Goal: Transaction & Acquisition: Book appointment/travel/reservation

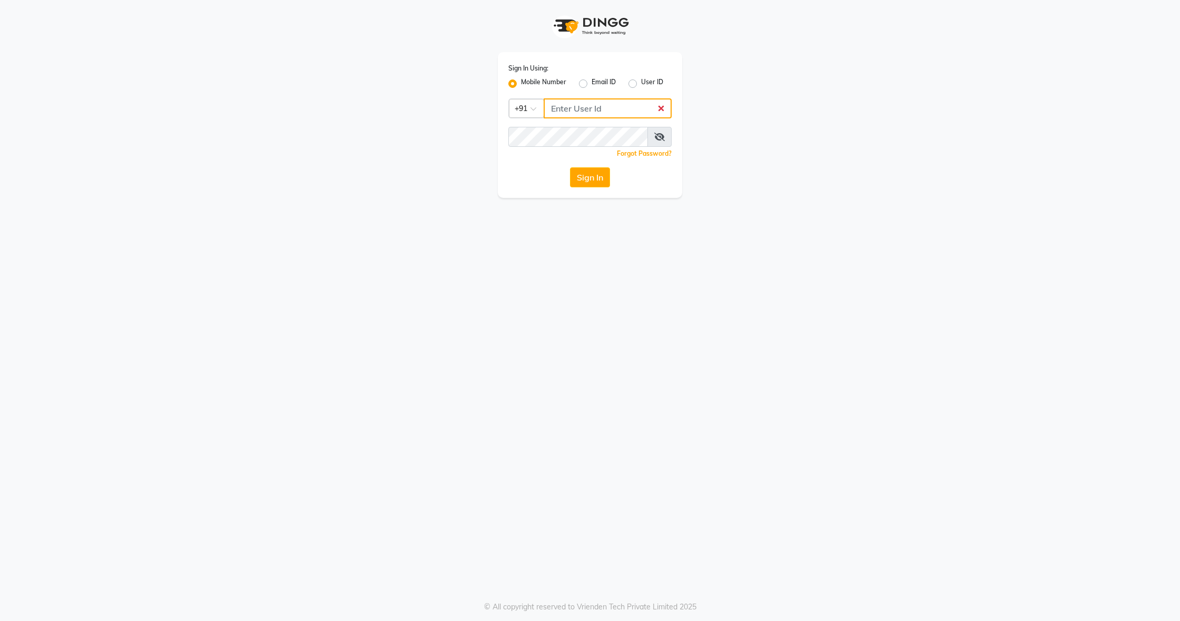
type input "8136868464"
click at [597, 177] on button "Sign In" at bounding box center [590, 177] width 40 height 20
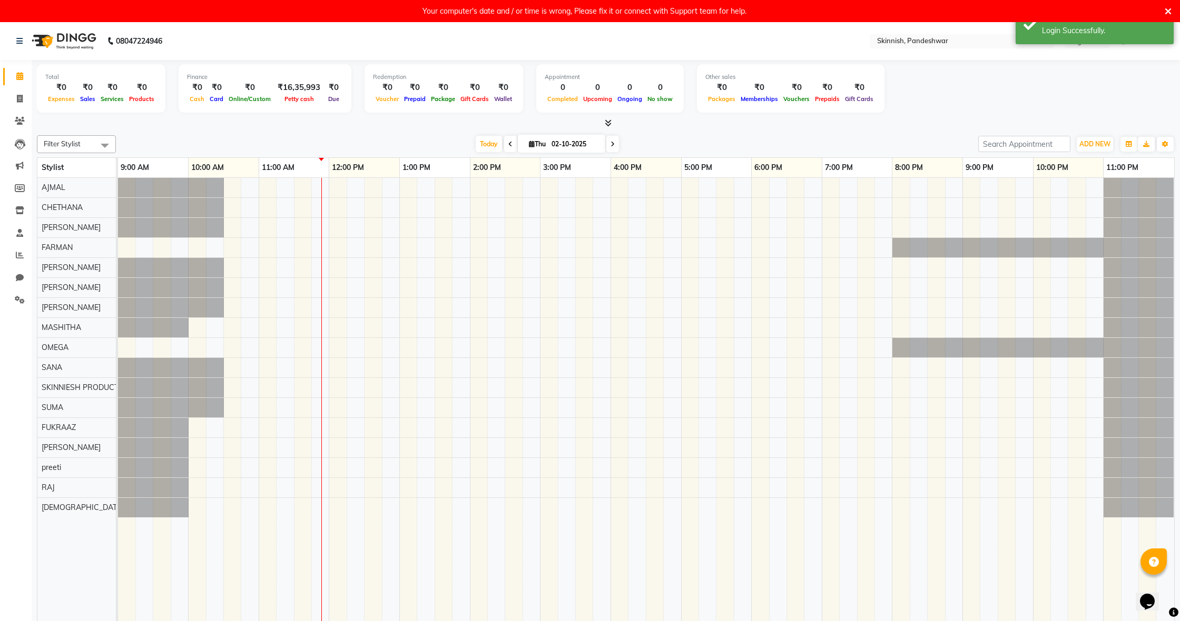
click at [196, 449] on div at bounding box center [646, 406] width 1056 height 456
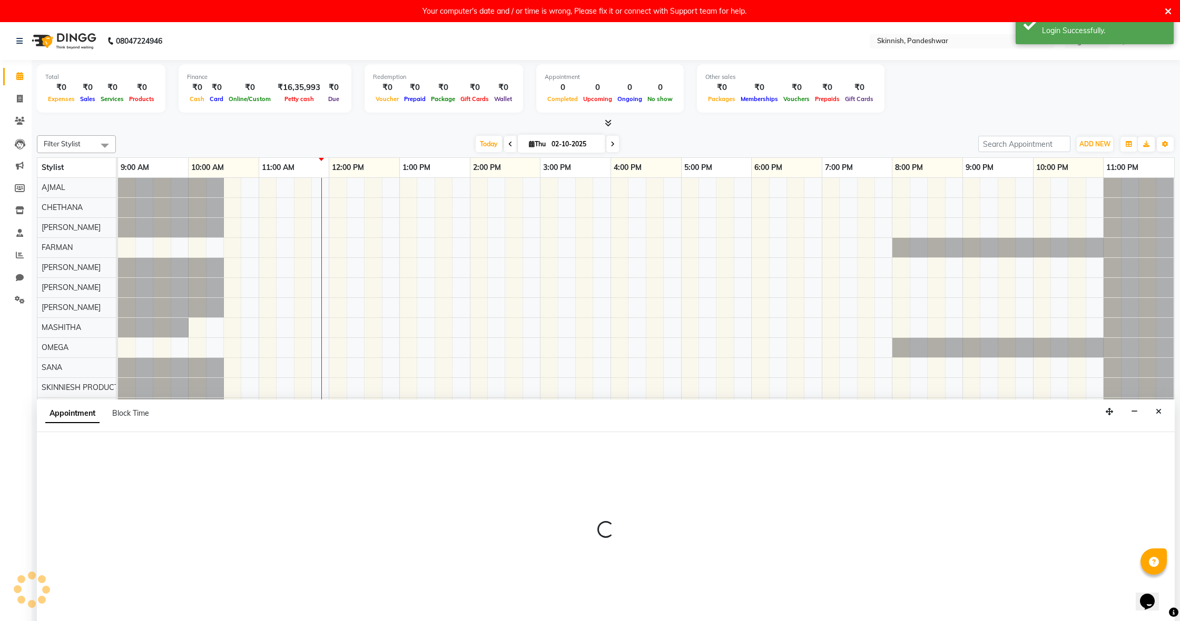
scroll to position [22, 0]
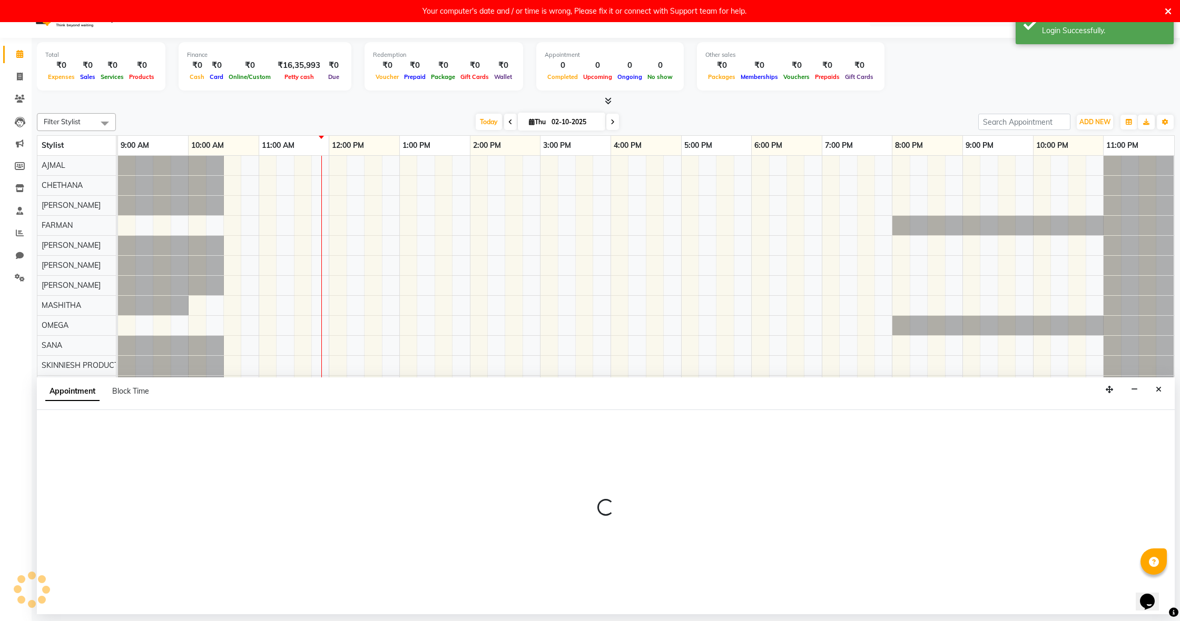
select select "90616"
select select "tentative"
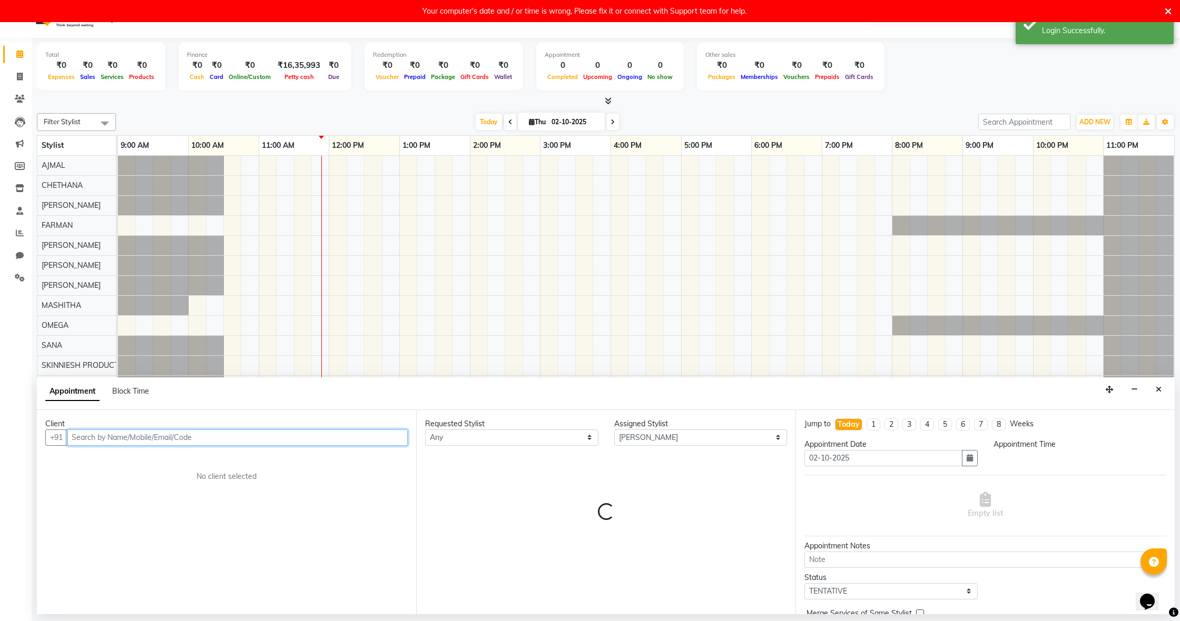
select select "600"
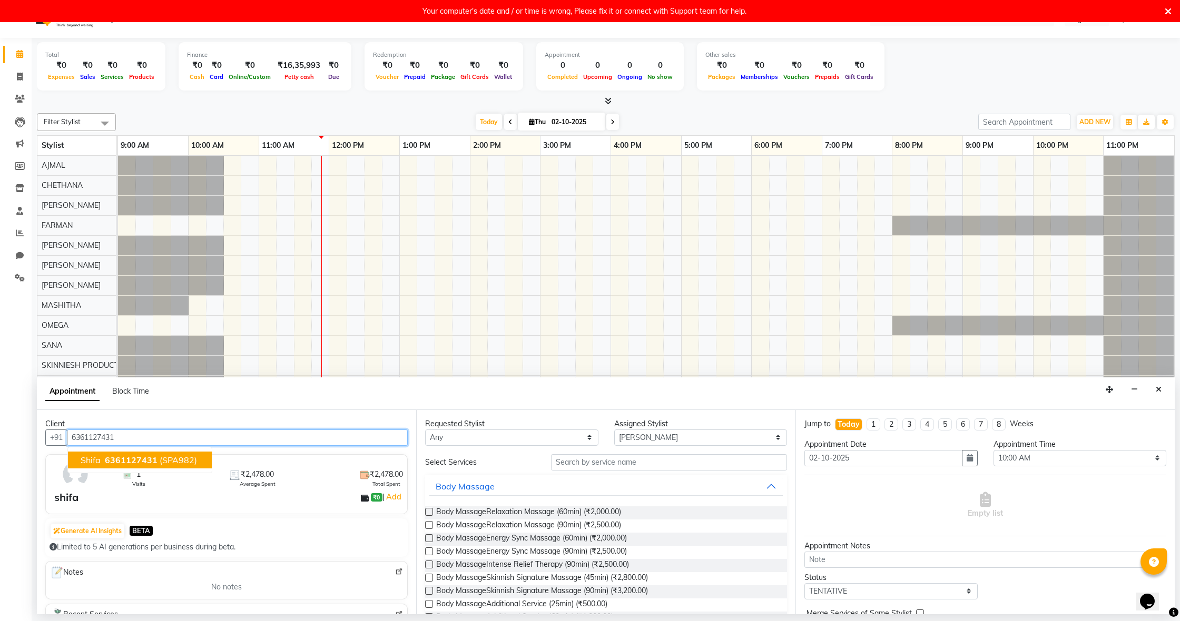
click at [164, 458] on span "(SPA982)" at bounding box center [178, 460] width 37 height 11
type input "6361127431"
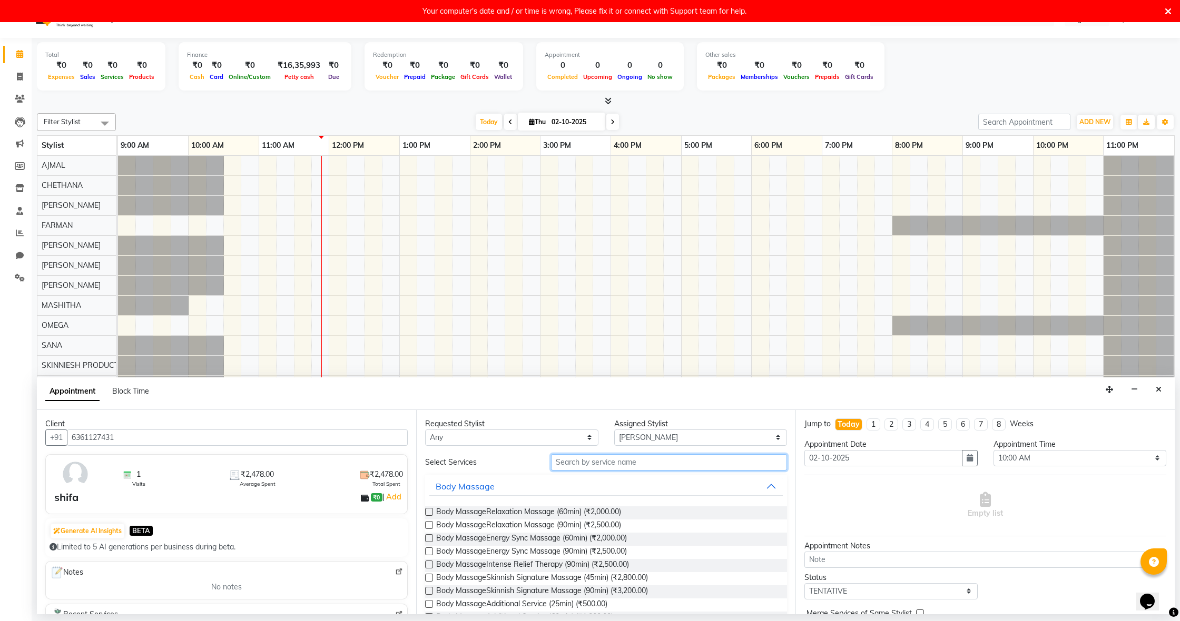
click at [596, 463] on input "text" at bounding box center [669, 462] width 236 height 16
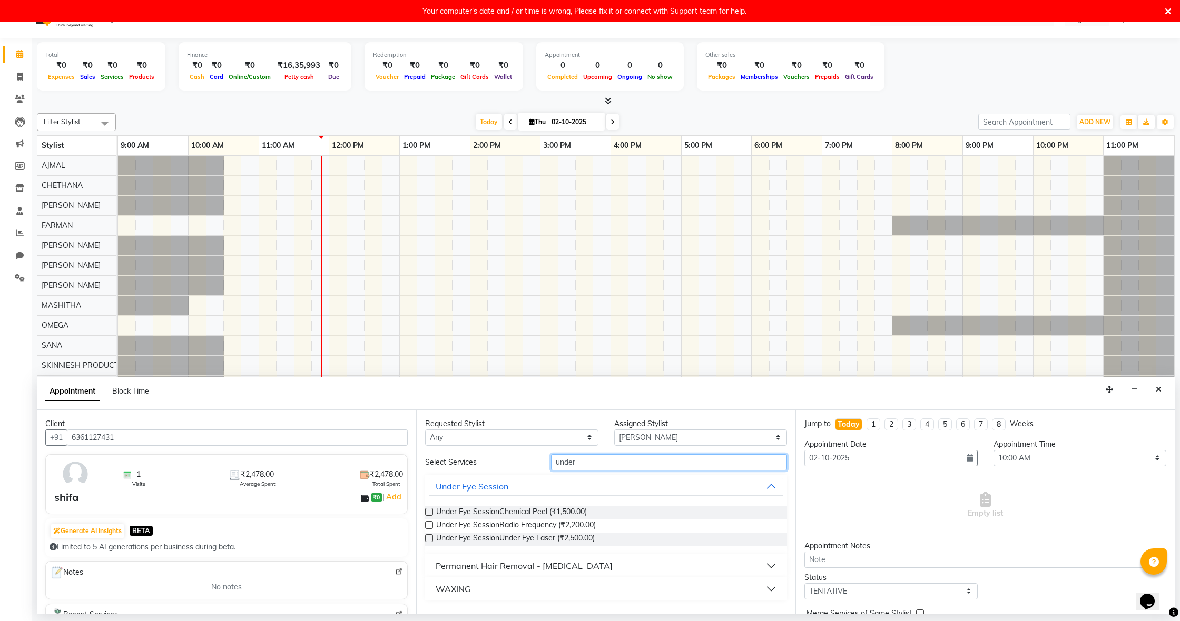
type input "under"
drag, startPoint x: 477, startPoint y: 584, endPoint x: 475, endPoint y: 590, distance: 6.2
click at [477, 584] on button "WAXING" at bounding box center [605, 589] width 353 height 19
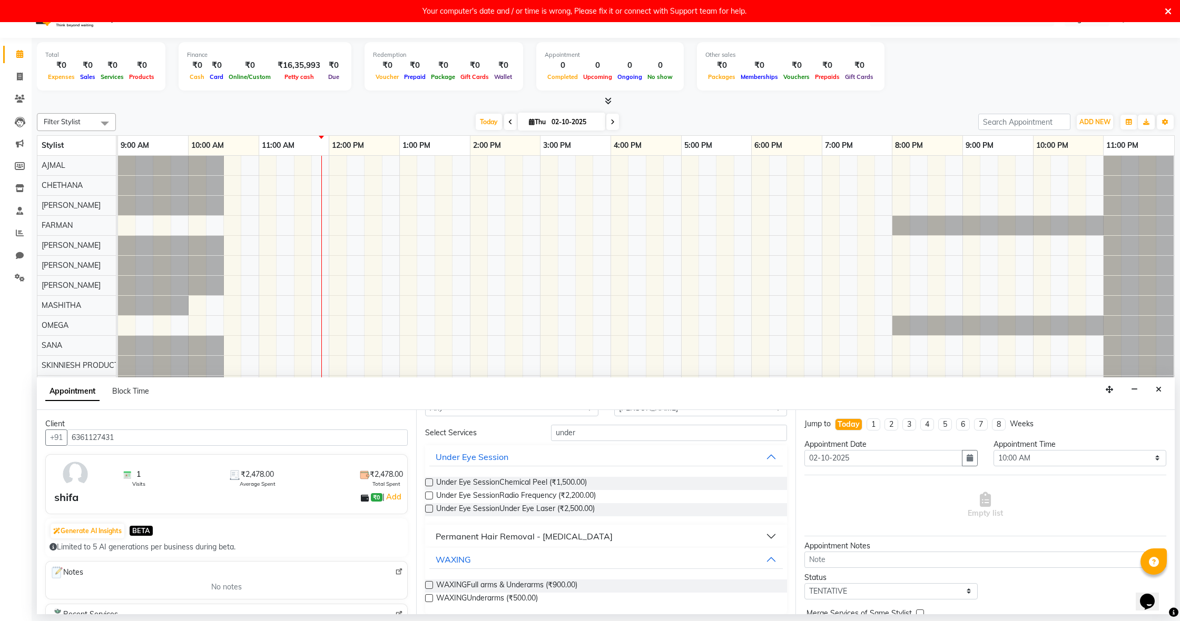
scroll to position [31, 0]
click at [429, 597] on label at bounding box center [429, 597] width 8 height 8
click at [429, 597] on input "checkbox" at bounding box center [428, 598] width 7 height 7
checkbox input "false"
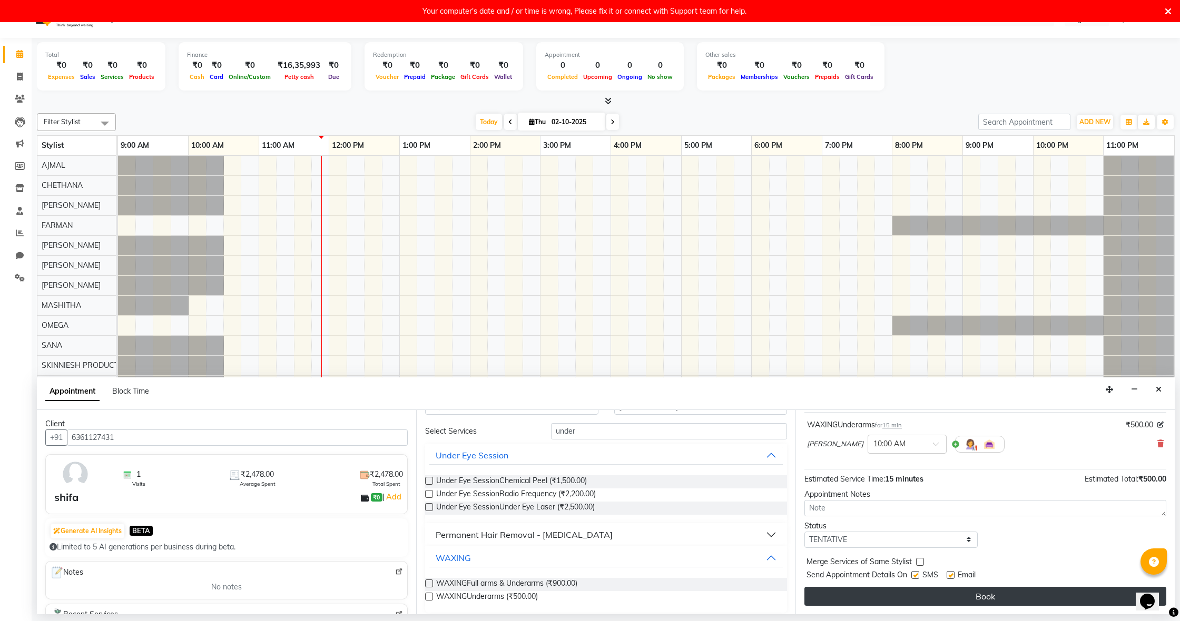
scroll to position [63, 0]
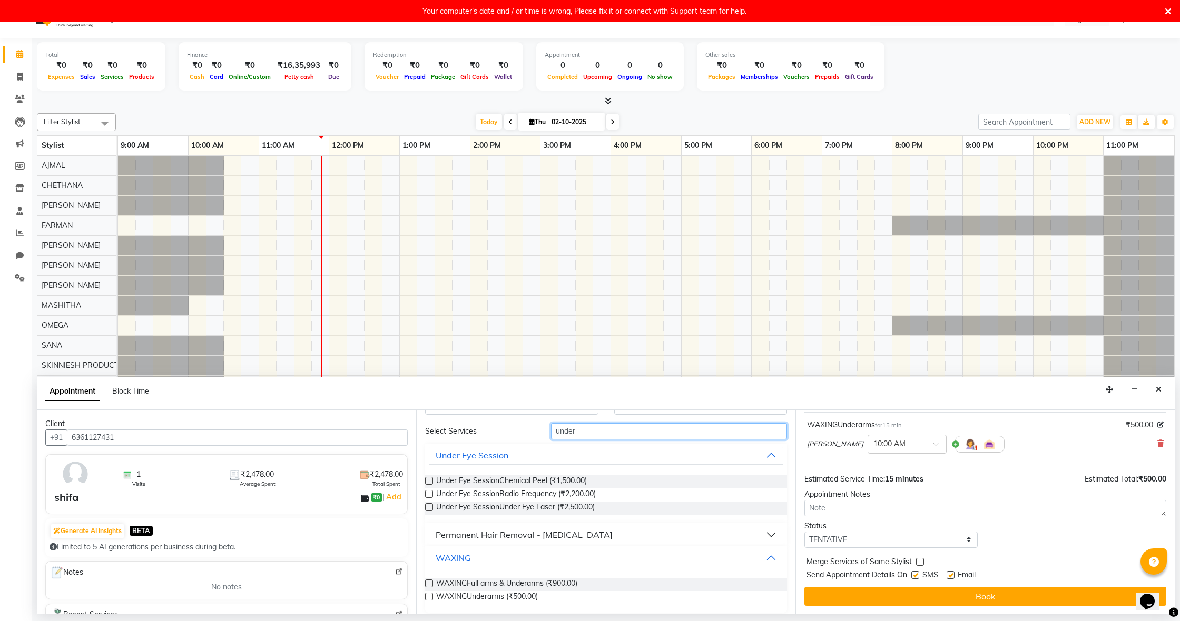
click at [610, 437] on input "under" at bounding box center [669, 431] width 236 height 16
type input "u"
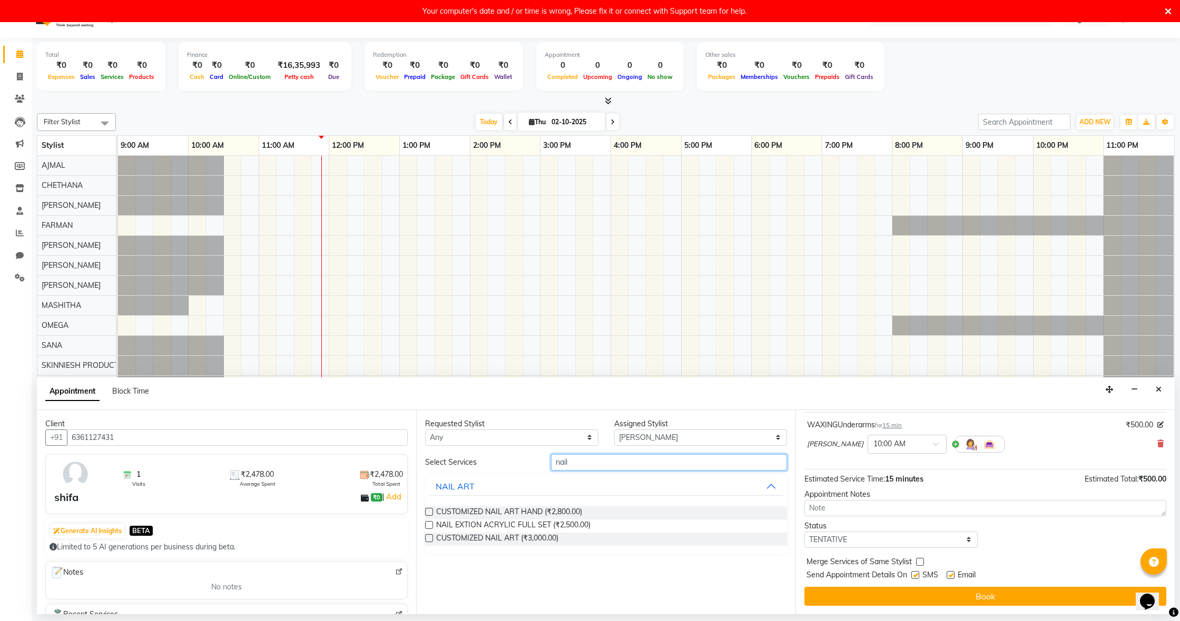
scroll to position [22, 0]
type input "nail"
click at [959, 597] on button "Book" at bounding box center [985, 596] width 362 height 19
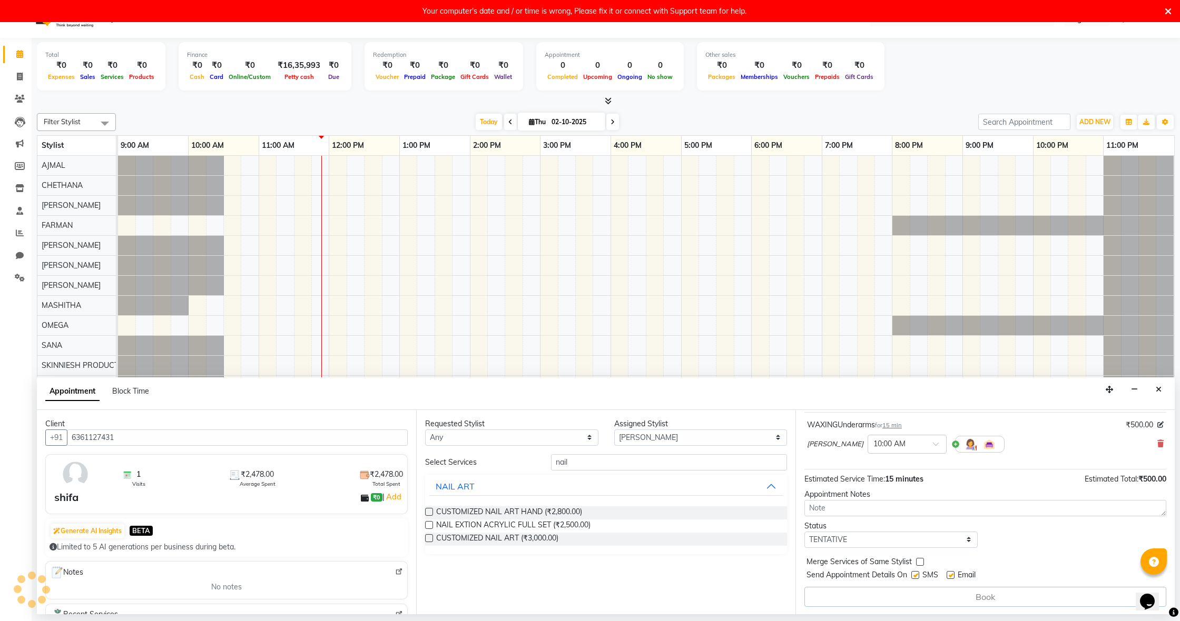
scroll to position [0, 0]
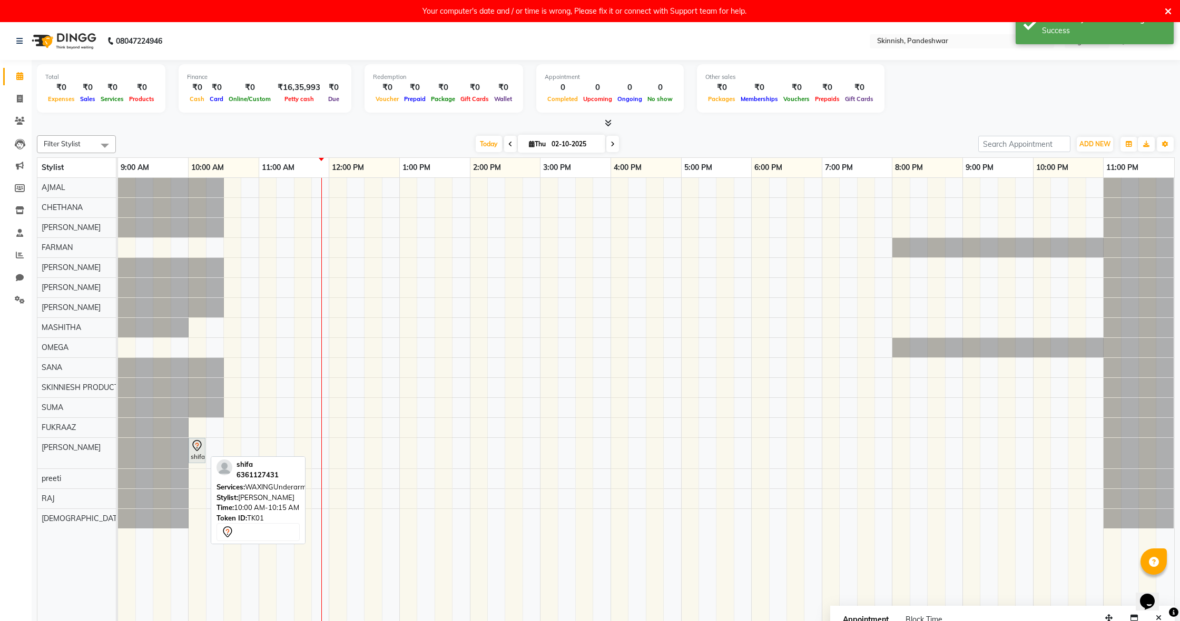
click at [203, 451] on div at bounding box center [205, 451] width 4 height 24
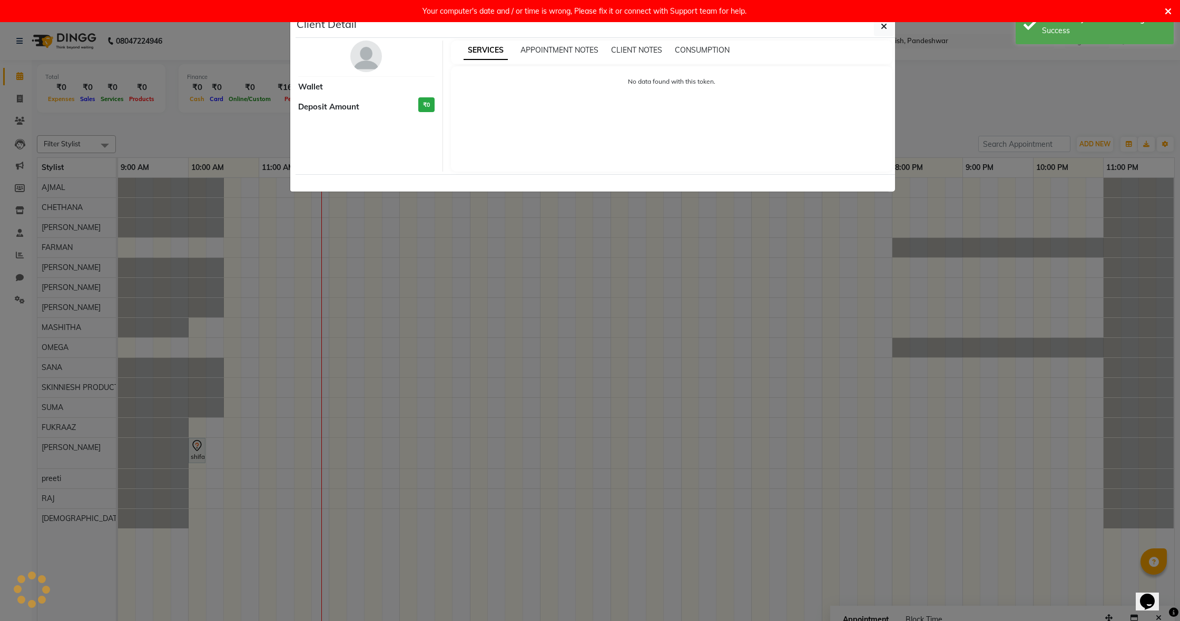
select select "7"
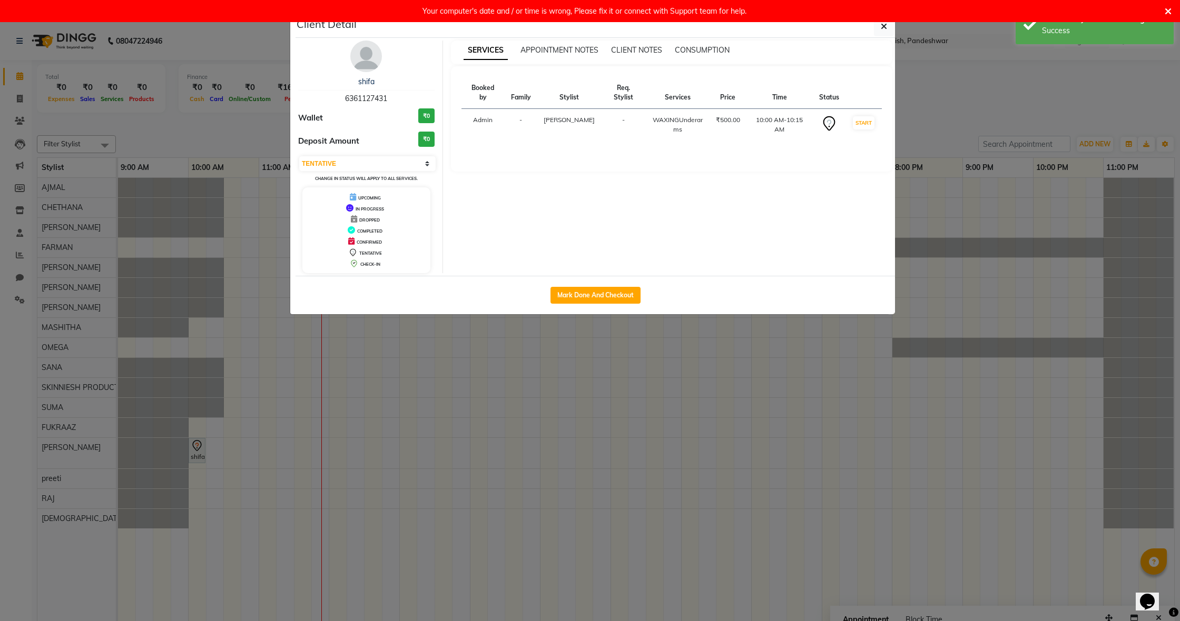
drag, startPoint x: 583, startPoint y: 296, endPoint x: 564, endPoint y: 348, distance: 55.0
click at [582, 296] on button "Mark Done And Checkout" at bounding box center [595, 295] width 90 height 17
select select "7886"
select select "service"
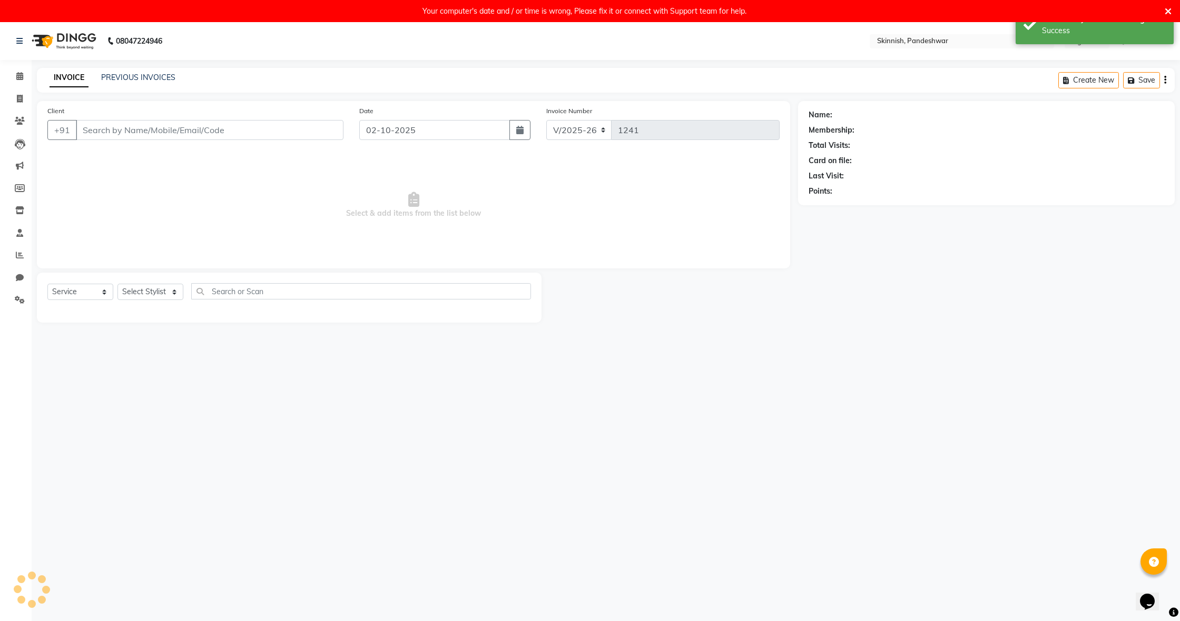
select select "3"
type input "6361127431"
select select "90616"
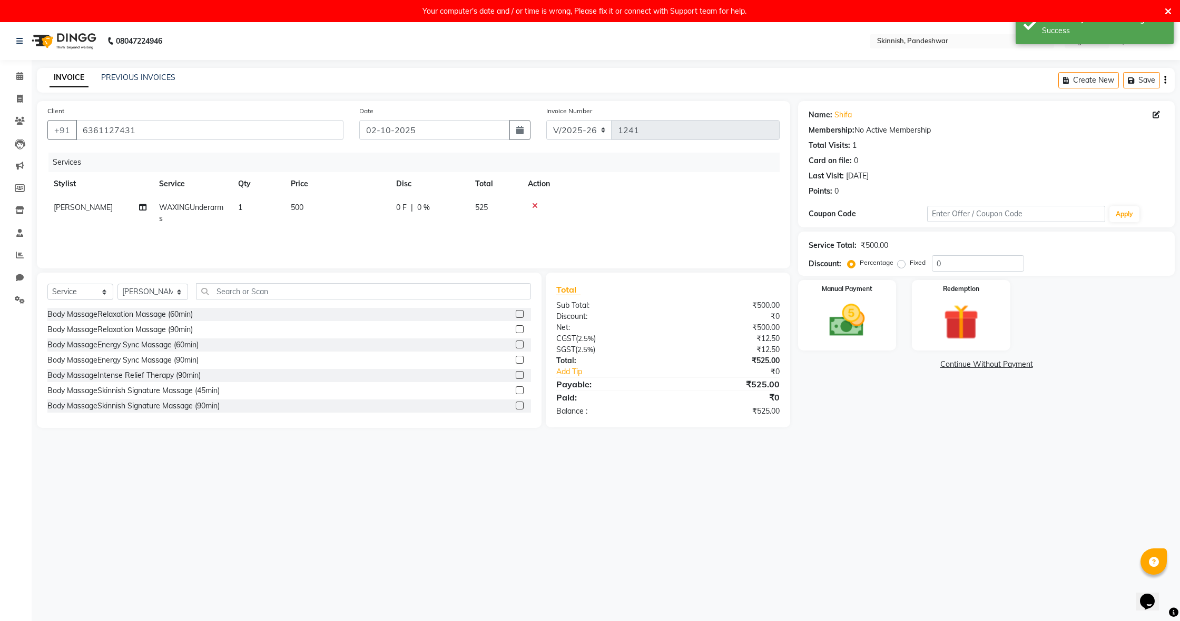
click at [304, 205] on td "500" at bounding box center [336, 213] width 105 height 35
select select "90616"
click at [377, 214] on input "500" at bounding box center [386, 210] width 93 height 16
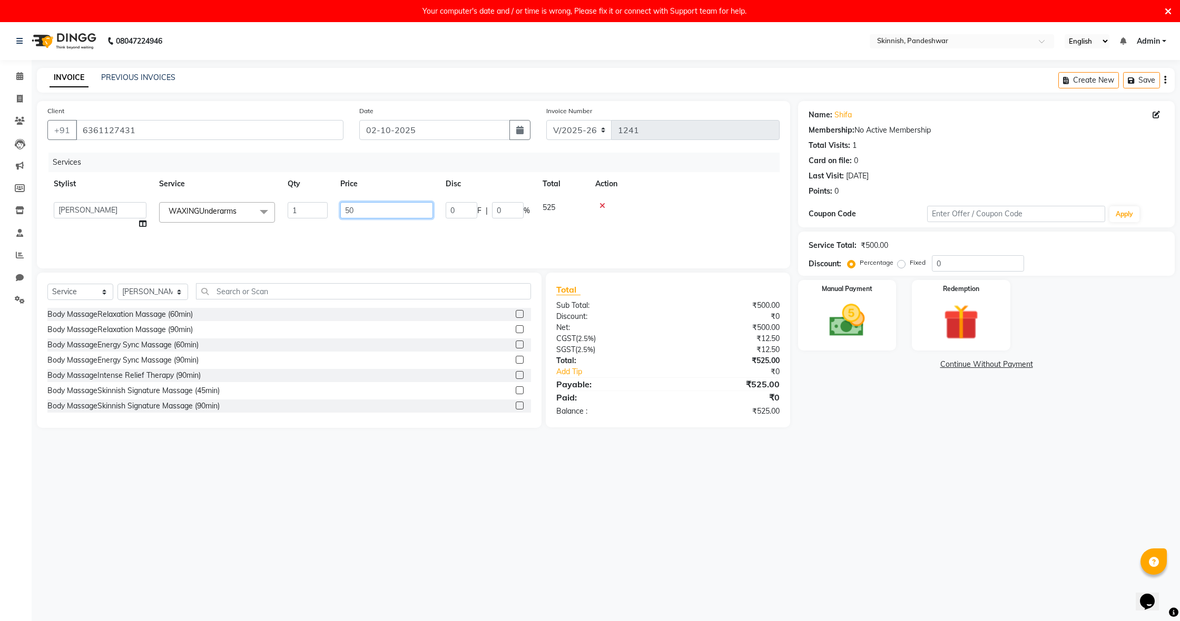
type input "5"
type input "600"
click at [665, 235] on div "Services Stylist Service Qty Price Disc Total Action AJMAL CHETHANA [PERSON_NAM…" at bounding box center [413, 205] width 732 height 105
click at [866, 306] on img at bounding box center [847, 321] width 60 height 43
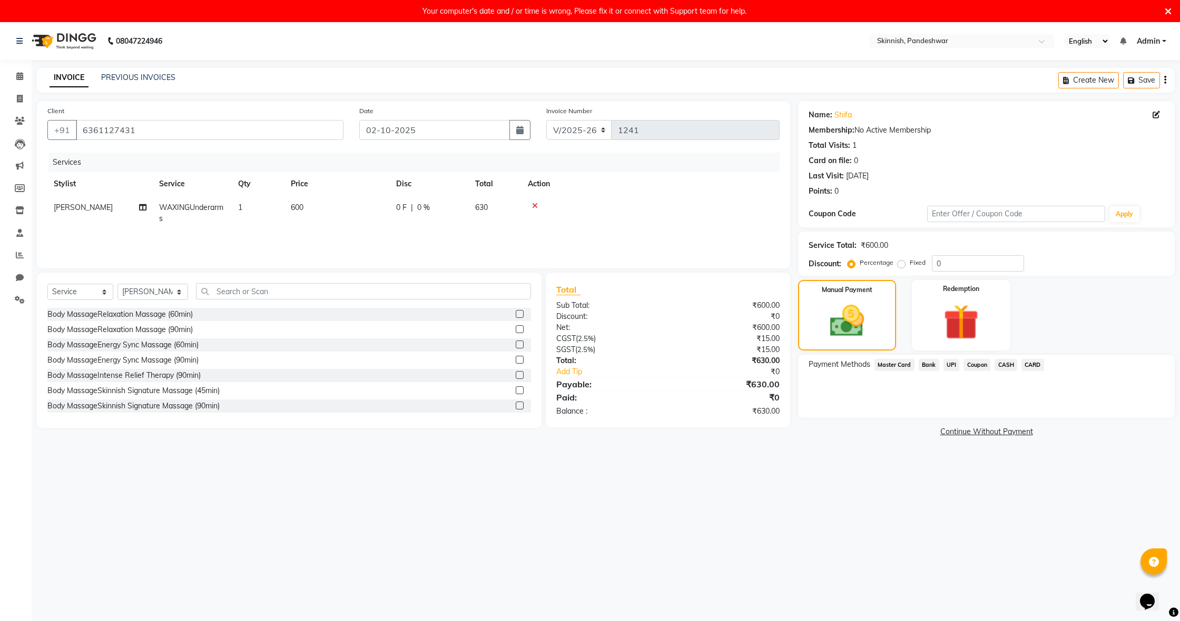
click at [953, 364] on span "UPI" at bounding box center [951, 365] width 16 height 12
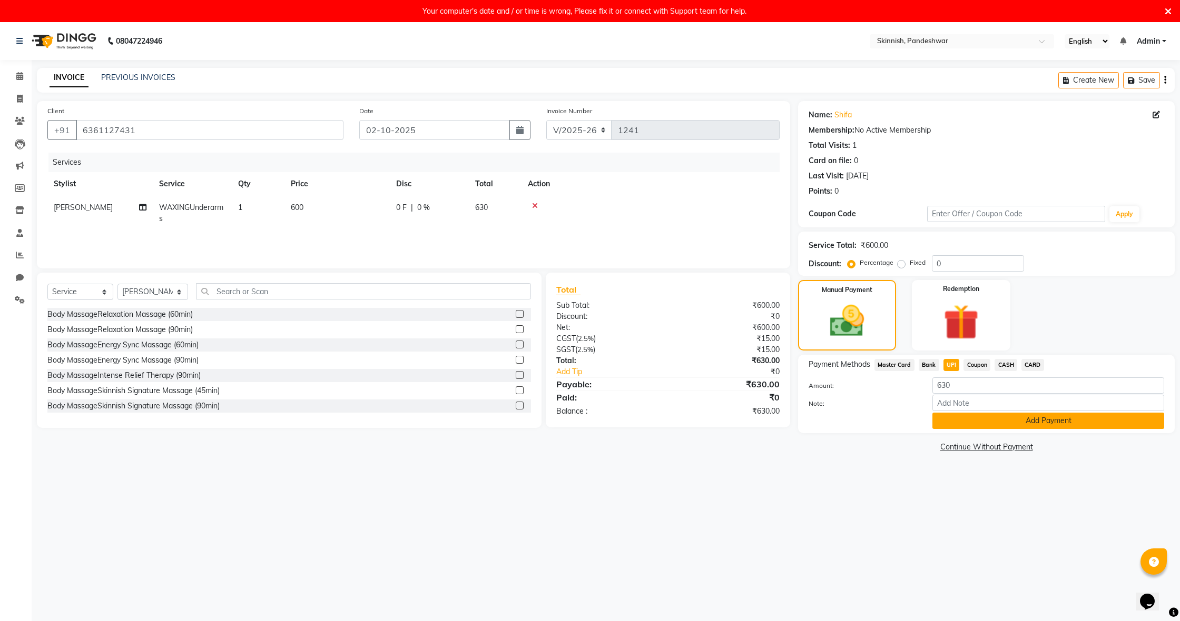
click at [1054, 427] on button "Add Payment" at bounding box center [1048, 421] width 232 height 16
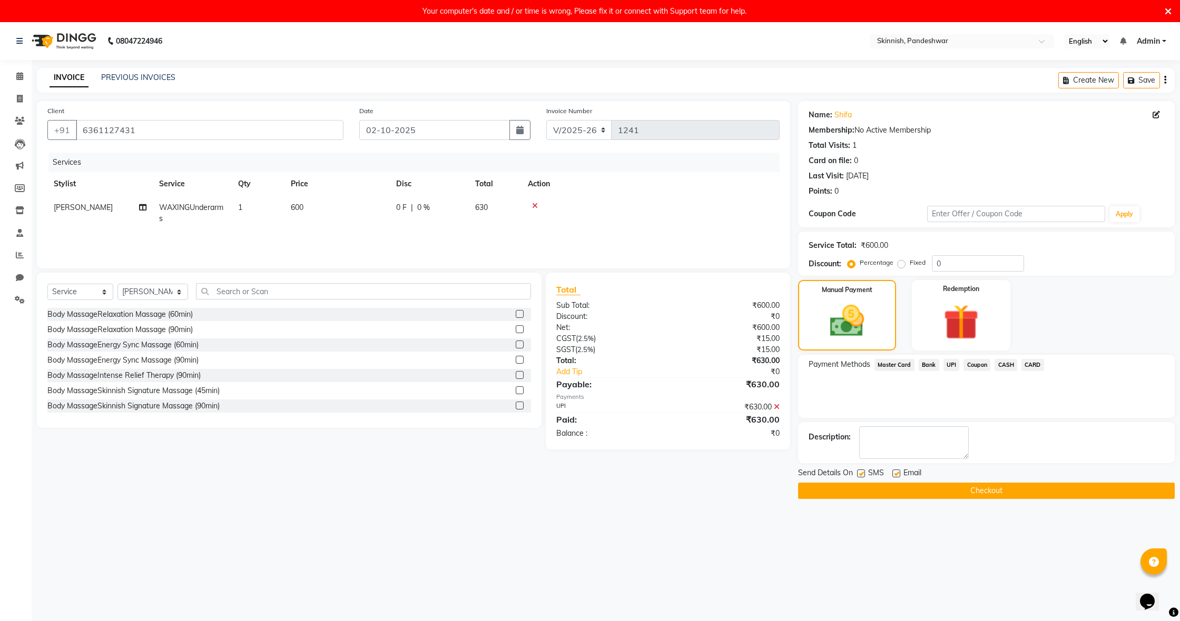
click at [1044, 490] on button "Checkout" at bounding box center [986, 491] width 377 height 16
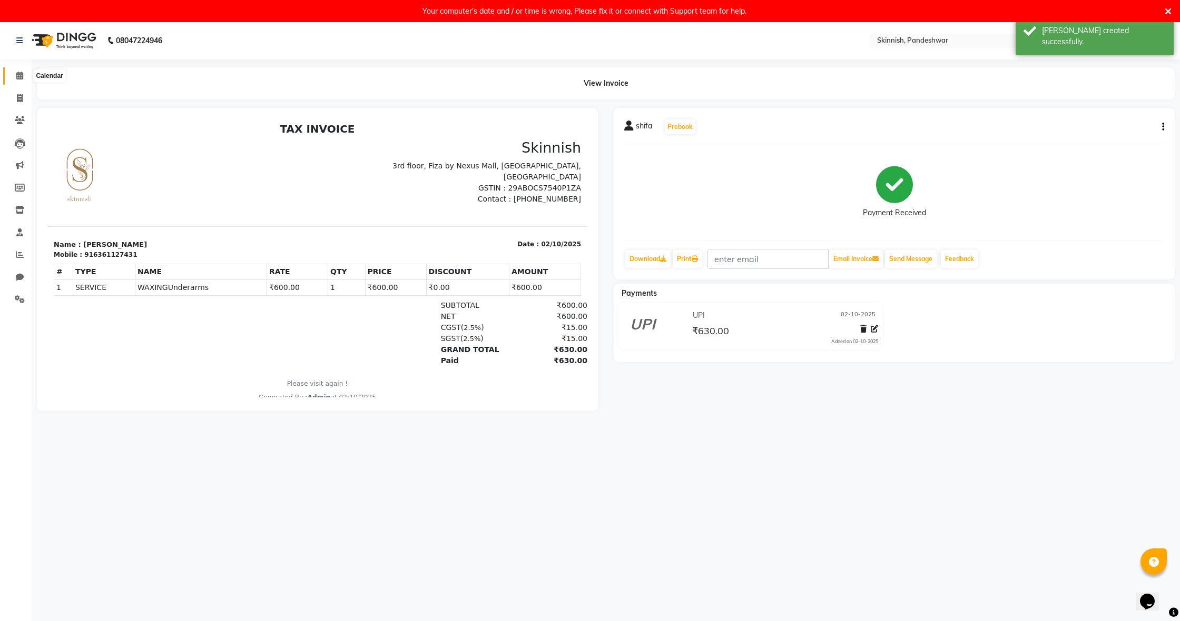
scroll to position [1, 1]
click at [23, 78] on icon at bounding box center [19, 76] width 7 height 8
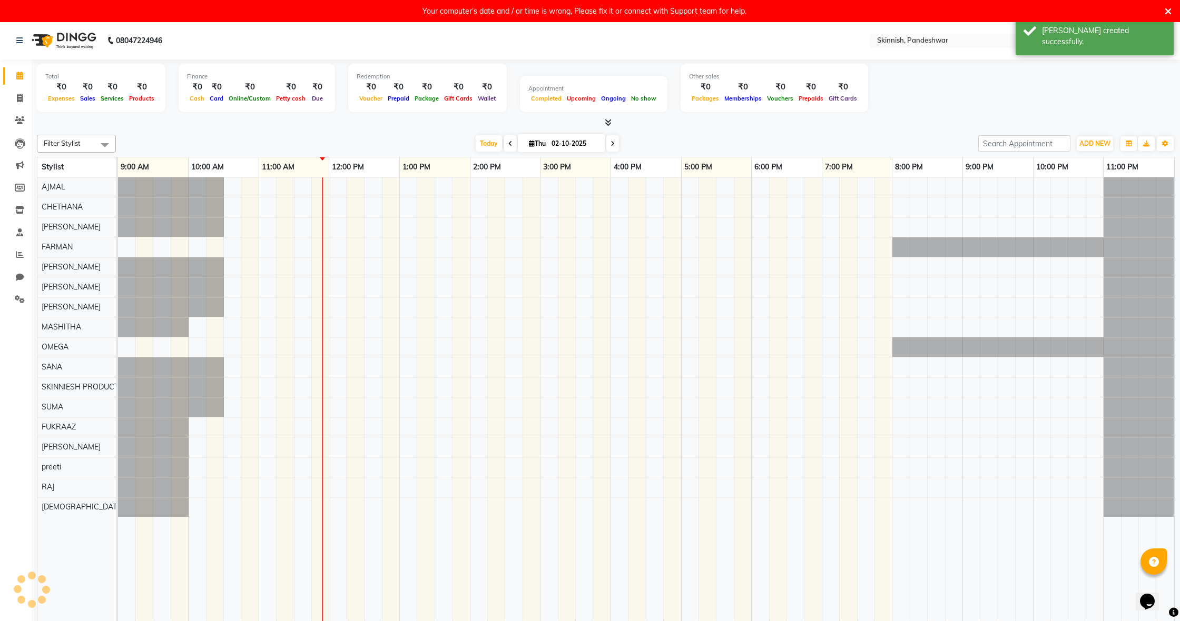
scroll to position [1, 0]
